Goal: Transaction & Acquisition: Purchase product/service

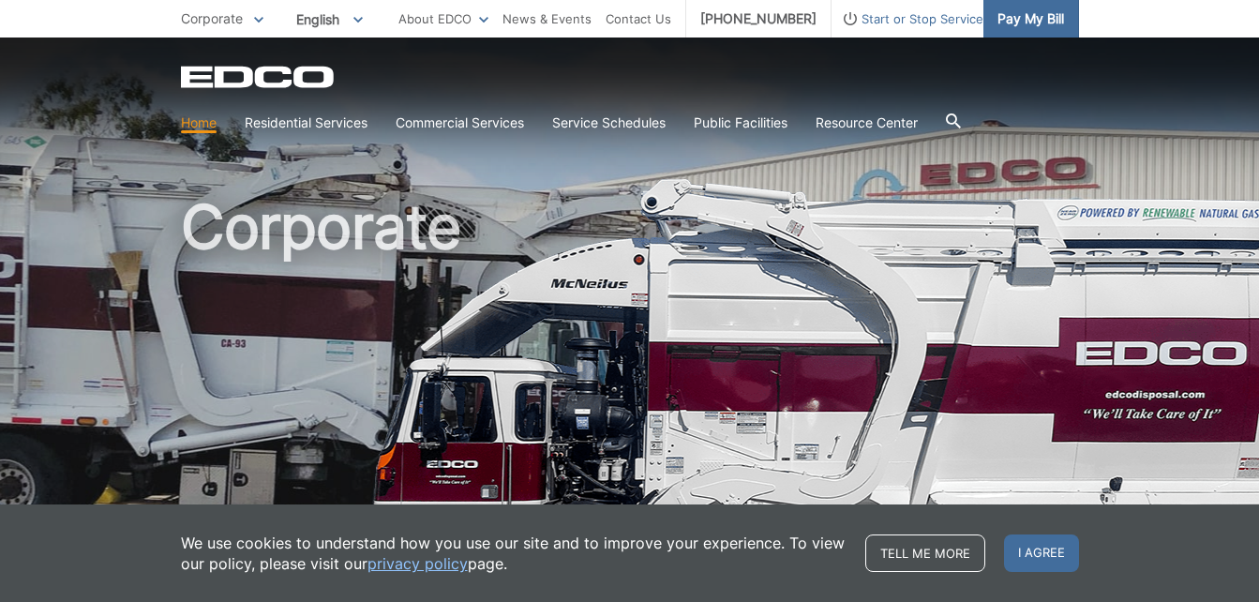
click at [1036, 15] on span "Pay My Bill" at bounding box center [1031, 18] width 67 height 21
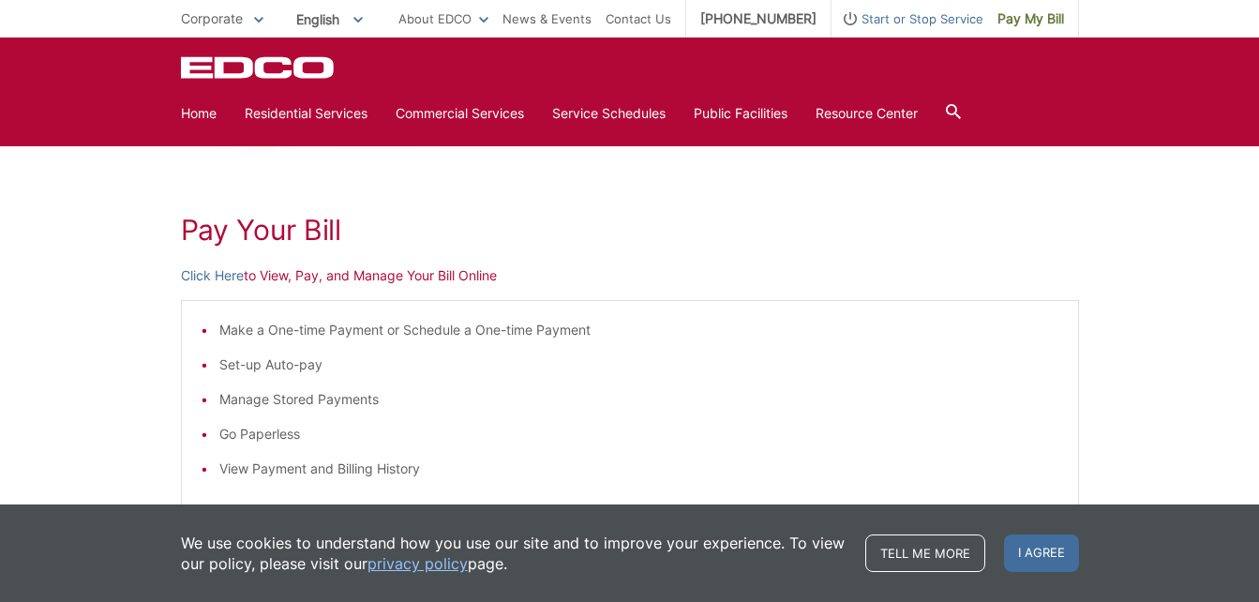
scroll to position [203, 0]
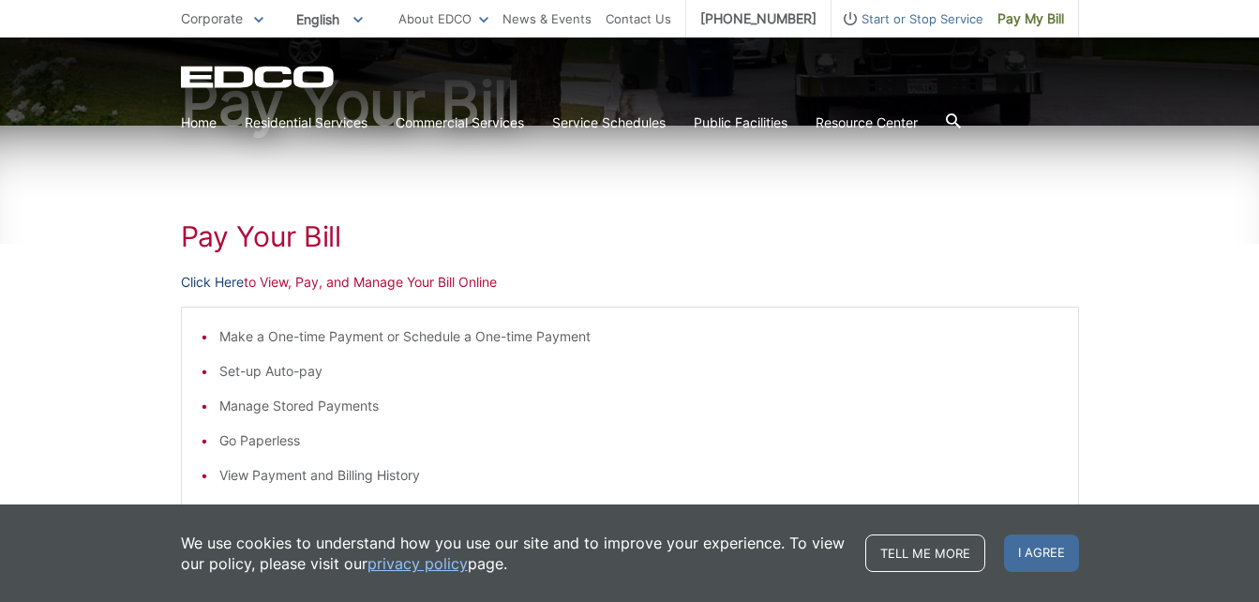
click at [228, 276] on link "Click Here" at bounding box center [212, 282] width 63 height 21
